Goal: Transaction & Acquisition: Purchase product/service

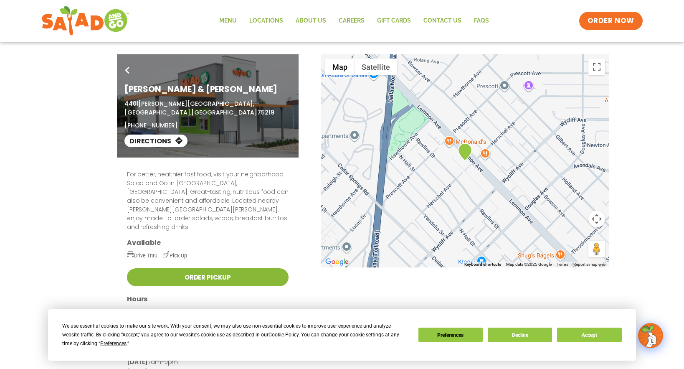
click at [251, 268] on link "Order Pickup" at bounding box center [208, 277] width 162 height 18
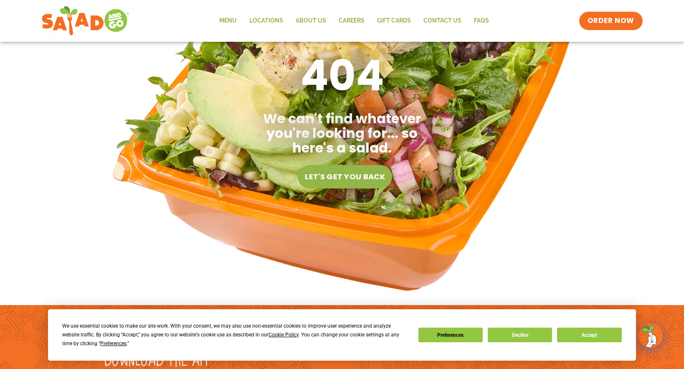
scroll to position [125, 0]
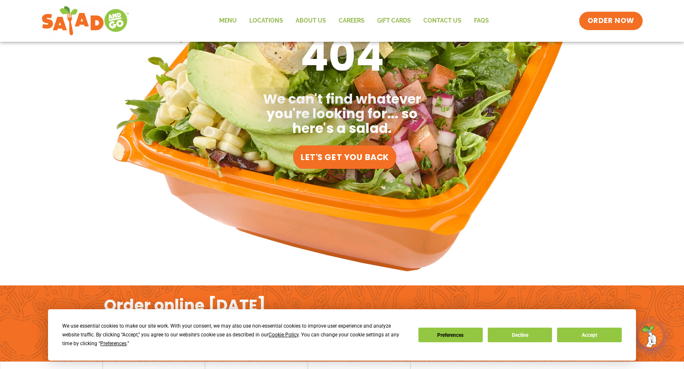
click at [369, 160] on span "Let's get you back" at bounding box center [345, 157] width 88 height 10
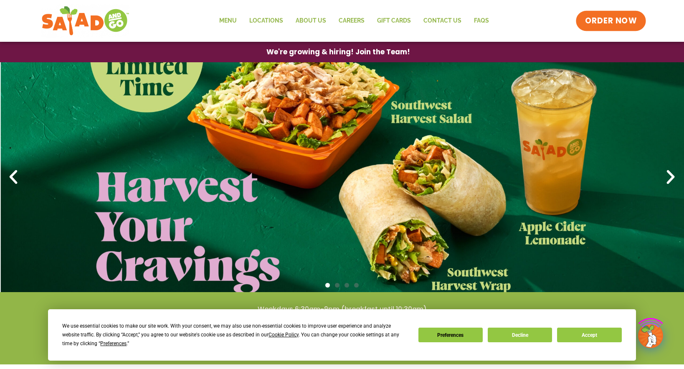
click at [610, 14] on link "ORDER NOW" at bounding box center [611, 21] width 70 height 20
